Goal: Information Seeking & Learning: Learn about a topic

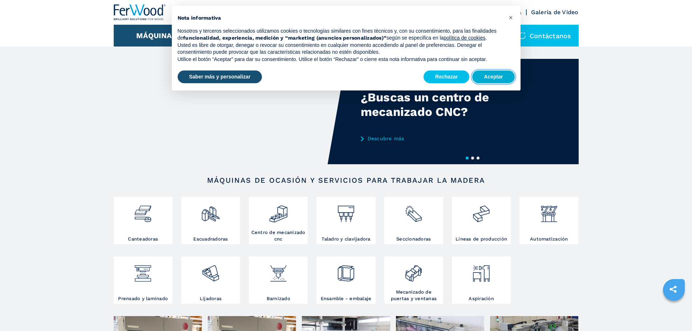
click at [497, 76] on button "Aceptar" at bounding box center [493, 76] width 42 height 13
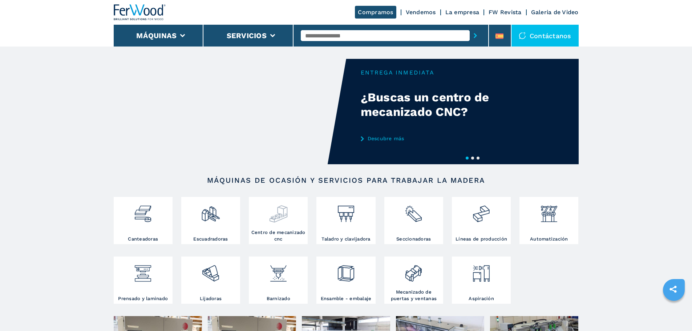
click at [285, 212] on img at bounding box center [278, 211] width 19 height 25
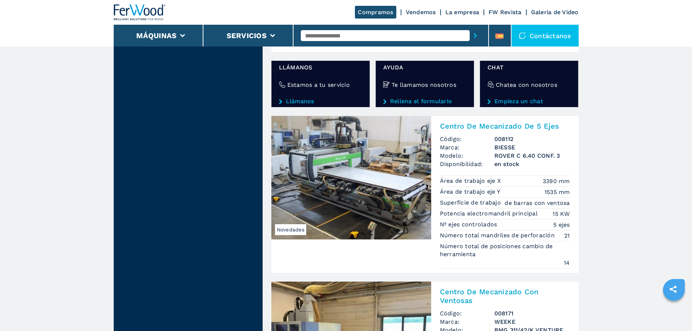
scroll to position [1490, 0]
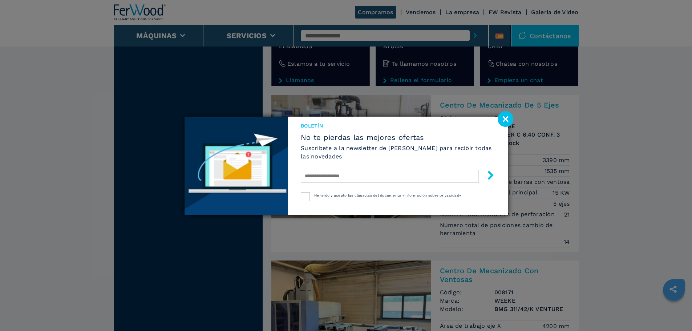
click at [503, 119] on image at bounding box center [506, 119] width 16 height 16
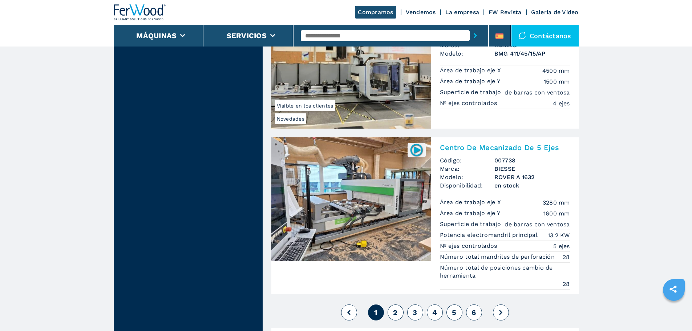
scroll to position [1998, 0]
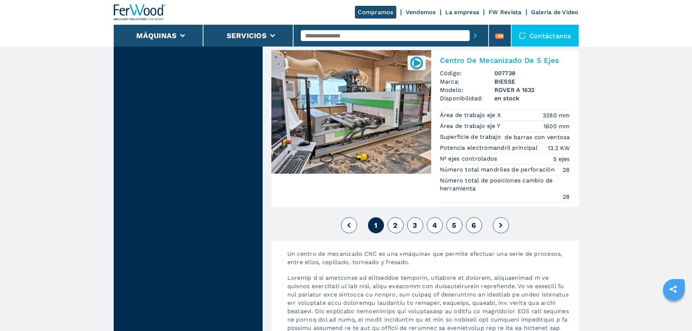
click at [395, 226] on span "2" at bounding box center [395, 225] width 4 height 9
click at [390, 229] on button "2" at bounding box center [396, 225] width 16 height 16
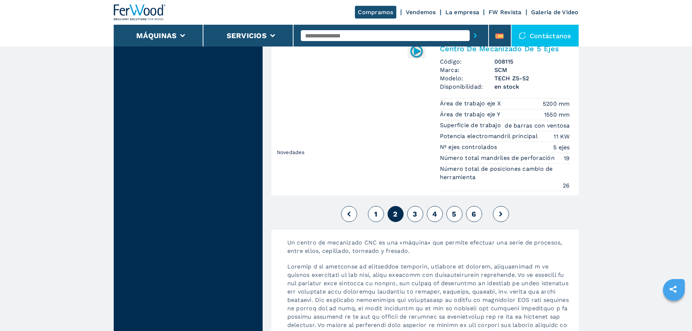
scroll to position [1998, 0]
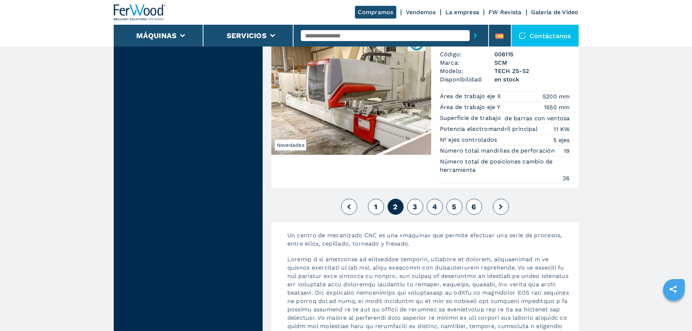
click at [411, 210] on button "3" at bounding box center [415, 207] width 16 height 16
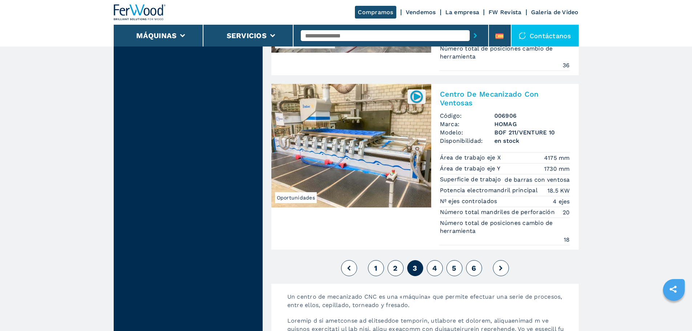
scroll to position [1926, 0]
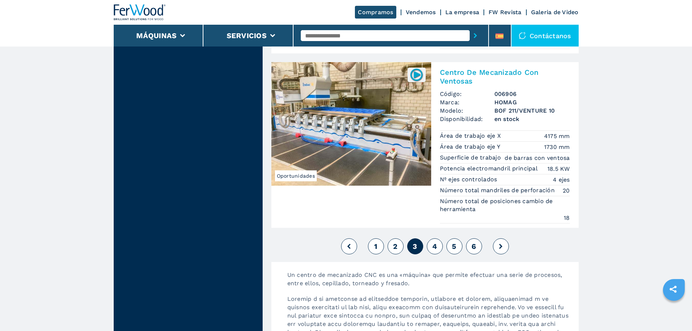
click at [434, 248] on span "4" at bounding box center [434, 246] width 5 height 9
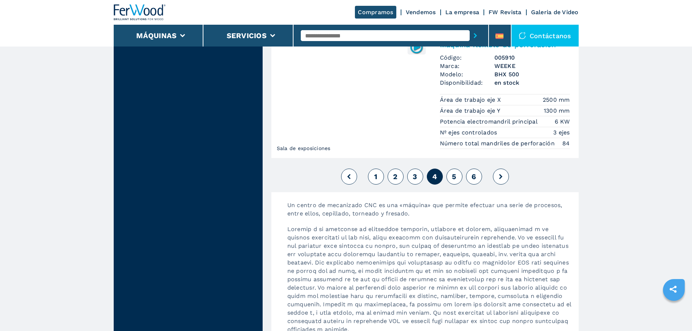
scroll to position [1962, 0]
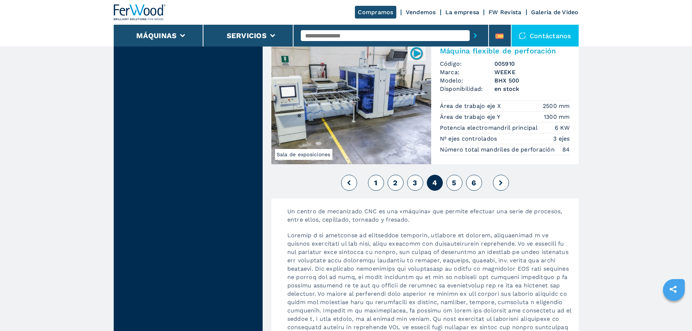
click at [455, 181] on span "5" at bounding box center [454, 182] width 4 height 9
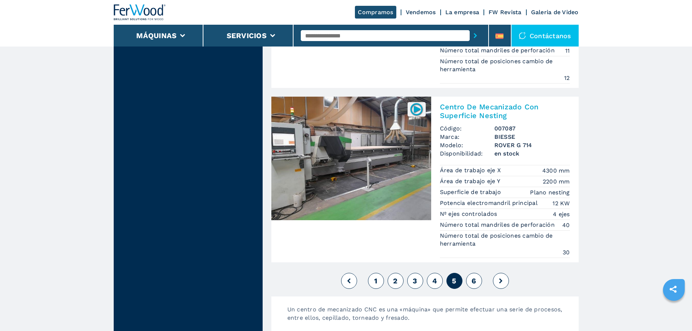
scroll to position [1823, 0]
click at [391, 191] on img at bounding box center [351, 159] width 160 height 124
click at [417, 112] on img at bounding box center [416, 109] width 14 height 14
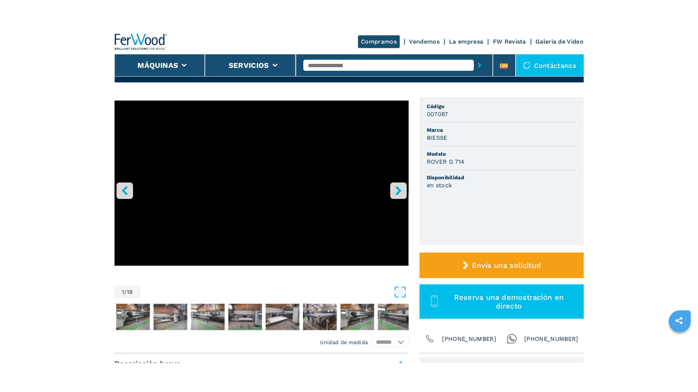
scroll to position [73, 0]
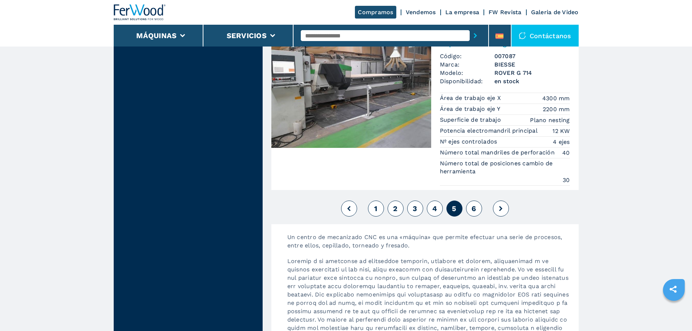
scroll to position [1962, 0]
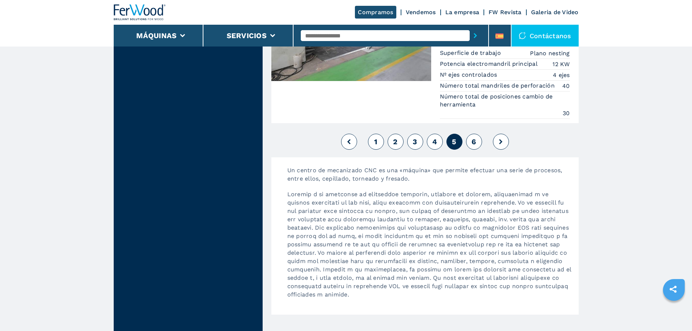
click at [474, 150] on div "1 2 3 4 5 6" at bounding box center [424, 142] width 307 height 20
click at [475, 146] on button "6" at bounding box center [474, 142] width 16 height 16
click at [473, 142] on span "6" at bounding box center [474, 141] width 4 height 9
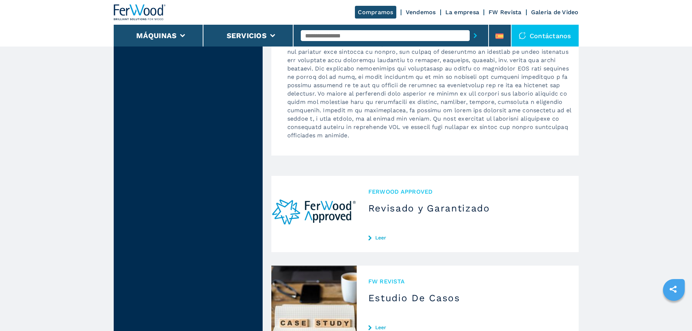
scroll to position [2180, 0]
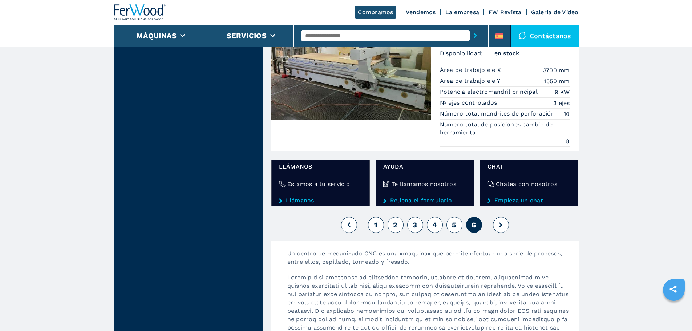
scroll to position [872, 0]
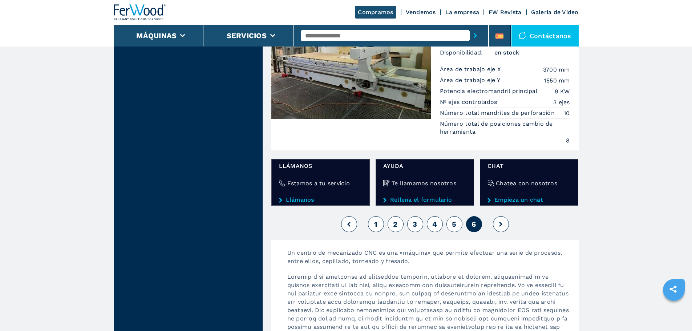
click at [500, 218] on button at bounding box center [501, 224] width 16 height 16
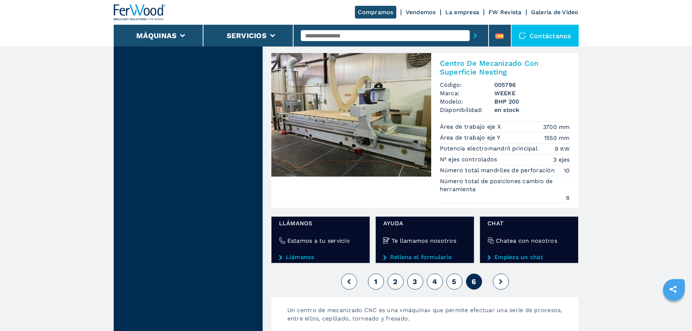
scroll to position [799, 0]
